Goal: Information Seeking & Learning: Learn about a topic

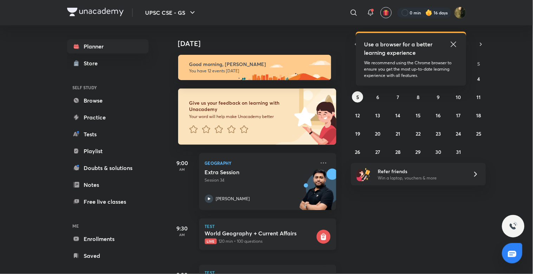
drag, startPoint x: 0, startPoint y: 0, endPoint x: 274, endPoint y: 223, distance: 353.5
click at [274, 224] on div "Test World Geography + Current Affairs Live 120 min • 100 questions" at bounding box center [267, 235] width 137 height 32
click at [274, 223] on div "Test World Geography + Current Affairs Live 120 min • 100 questions" at bounding box center [267, 235] width 137 height 32
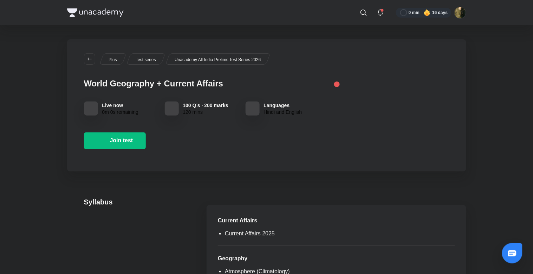
click at [348, 9] on div "​" at bounding box center [305, 12] width 129 height 17
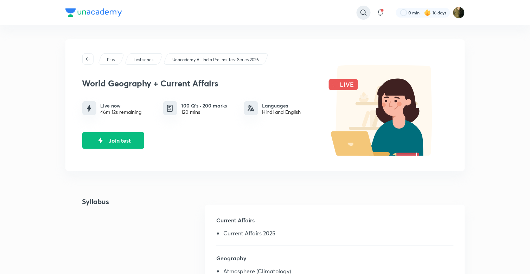
click at [363, 13] on icon at bounding box center [363, 12] width 8 height 8
click at [363, 13] on div at bounding box center [363, 13] width 14 height 14
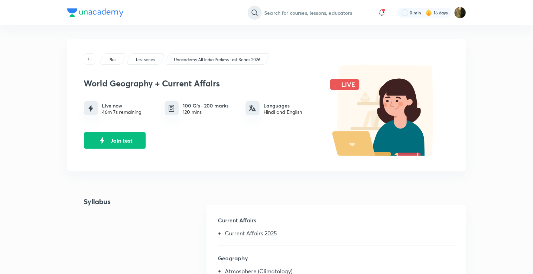
click at [363, 13] on input "text" at bounding box center [317, 12] width 110 height 19
click at [298, 13] on input "text" at bounding box center [317, 12] width 110 height 19
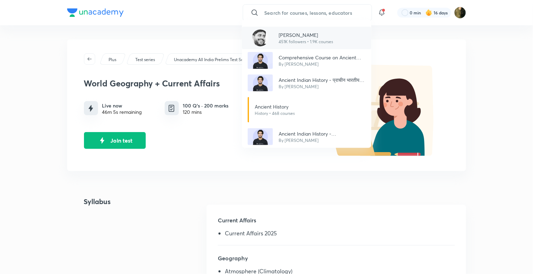
click at [300, 39] on p "451K followers • 1.9K courses" at bounding box center [306, 42] width 54 height 6
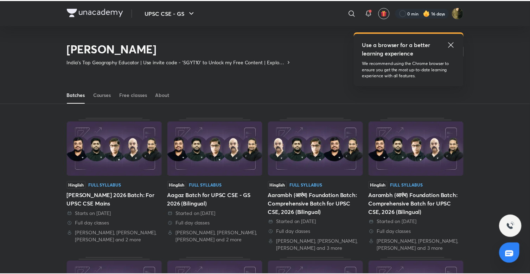
scroll to position [31, 0]
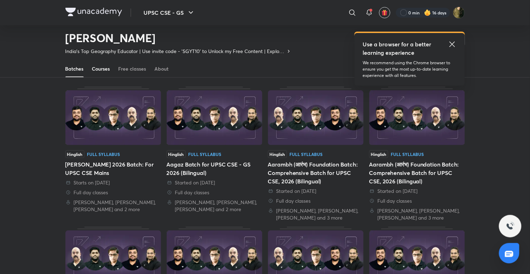
click at [98, 71] on div "Courses" at bounding box center [101, 68] width 18 height 7
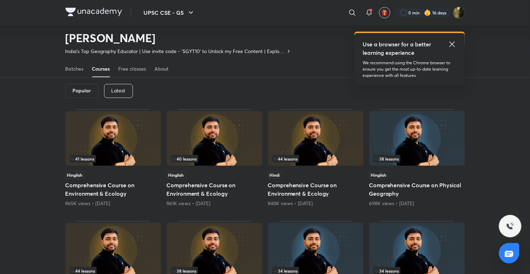
click at [124, 93] on div "Latest" at bounding box center [118, 91] width 29 height 14
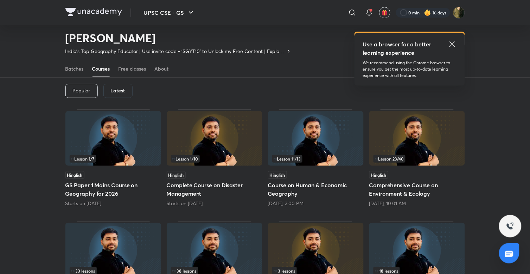
click at [124, 86] on div "Latest" at bounding box center [117, 91] width 29 height 14
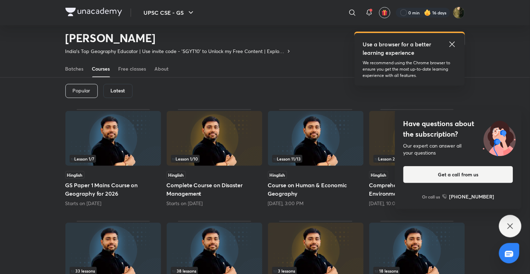
scroll to position [86, 0]
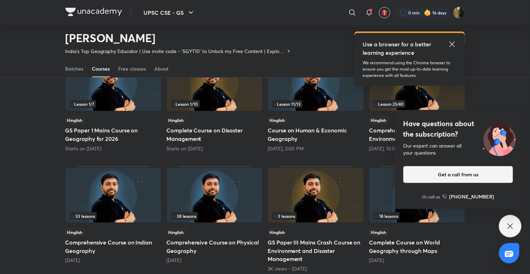
click at [121, 189] on img at bounding box center [113, 195] width 96 height 55
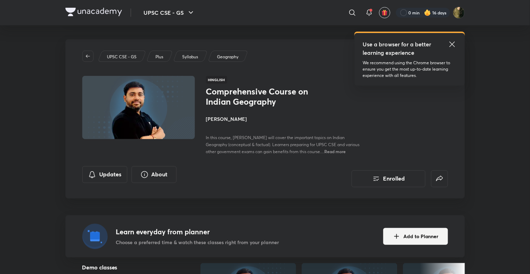
click at [451, 38] on div "Use a browser for a better learning experience We recommend using the Chrome br…" at bounding box center [409, 59] width 110 height 53
click at [452, 43] on icon at bounding box center [452, 44] width 8 height 8
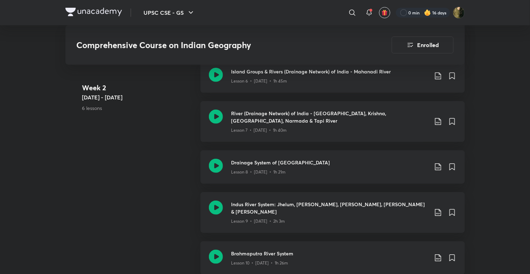
scroll to position [694, 0]
click at [275, 200] on h3 "Indus River System: Jhelum, [PERSON_NAME], [PERSON_NAME], [PERSON_NAME] & [PERS…" at bounding box center [329, 207] width 197 height 15
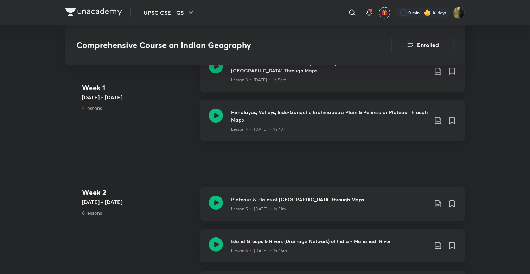
scroll to position [538, 0]
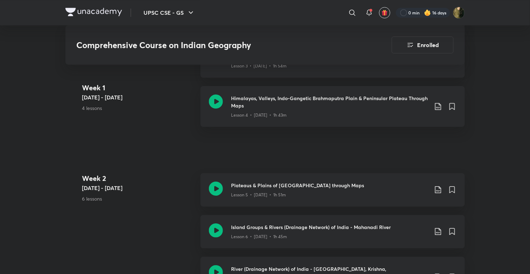
scroll to position [694, 0]
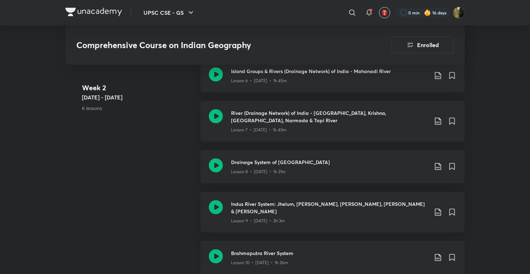
click at [274, 250] on h3 "Brahmaputra River System" at bounding box center [329, 253] width 197 height 7
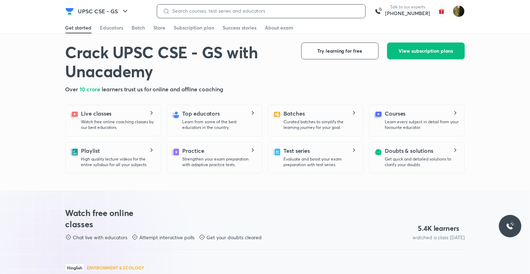
click at [306, 9] on input at bounding box center [265, 11] width 190 height 6
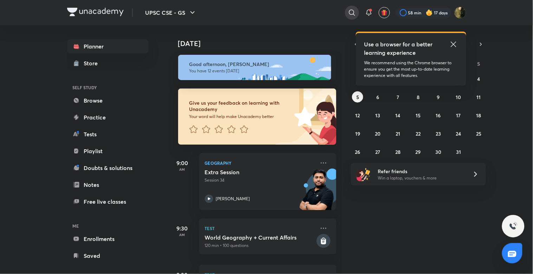
click at [349, 14] on icon at bounding box center [352, 12] width 8 height 8
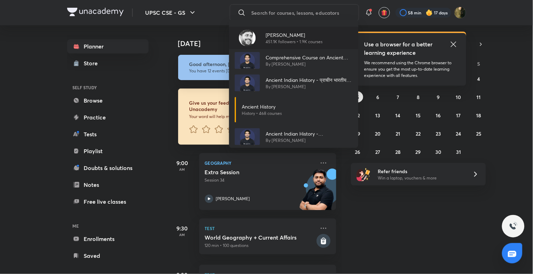
click at [266, 38] on p "[PERSON_NAME]" at bounding box center [294, 34] width 57 height 7
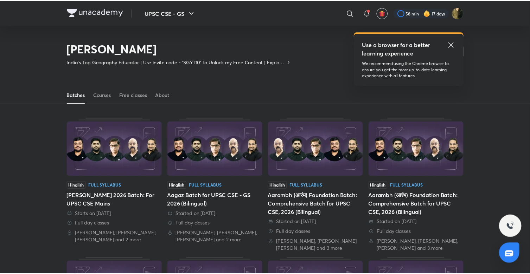
scroll to position [31, 0]
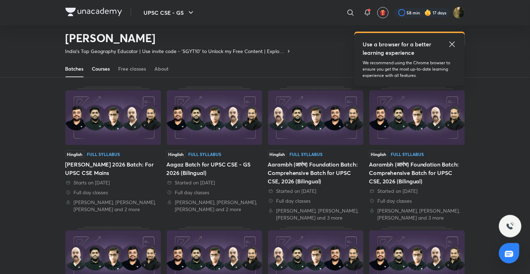
click at [103, 68] on div "Courses" at bounding box center [101, 68] width 18 height 7
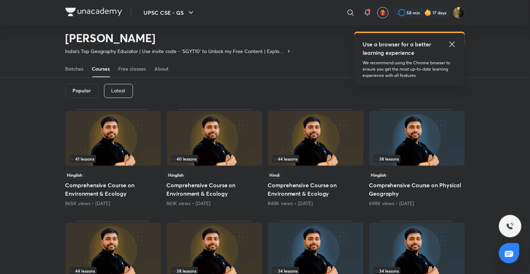
click at [116, 90] on p "Latest" at bounding box center [118, 91] width 14 height 6
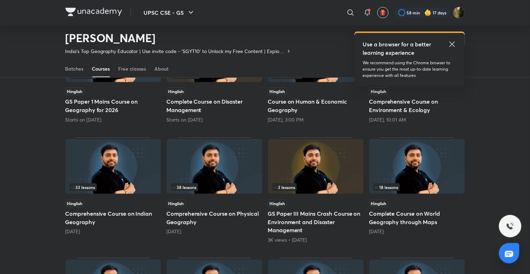
scroll to position [115, 0]
click at [99, 188] on div "33 lessons" at bounding box center [113, 187] width 87 height 8
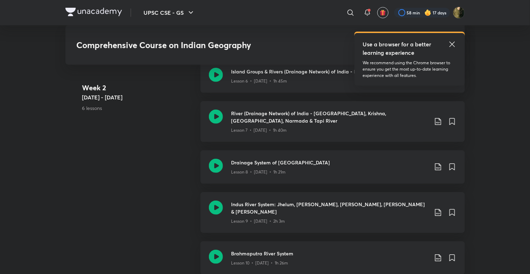
scroll to position [705, 0]
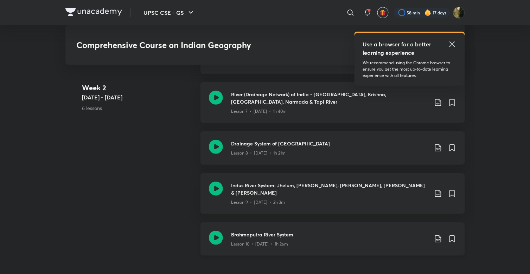
click at [243, 231] on h3 "Brahmaputra River System" at bounding box center [329, 234] width 197 height 7
